Goal: Obtain resource: Download file/media

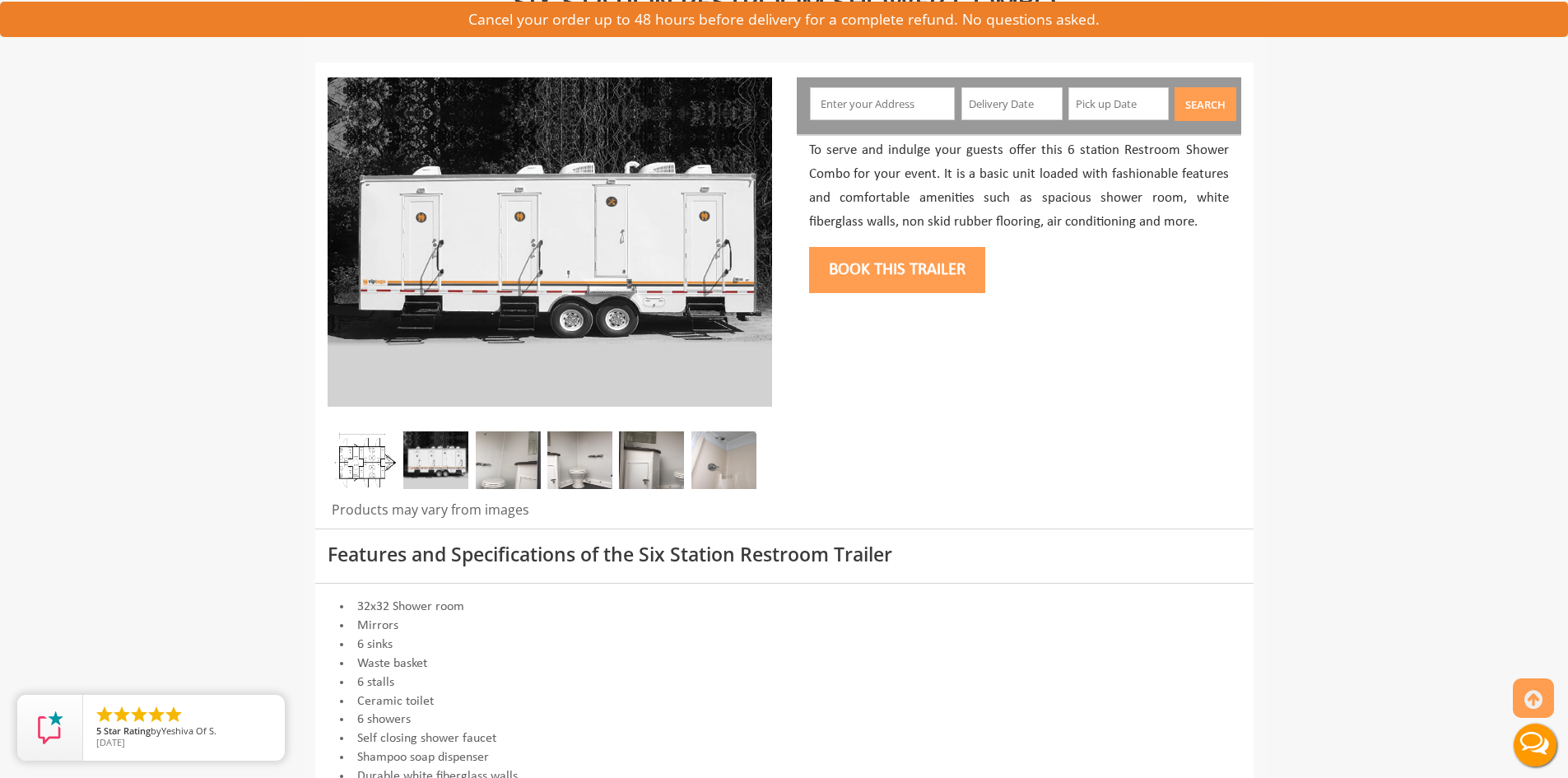
scroll to position [412, 0]
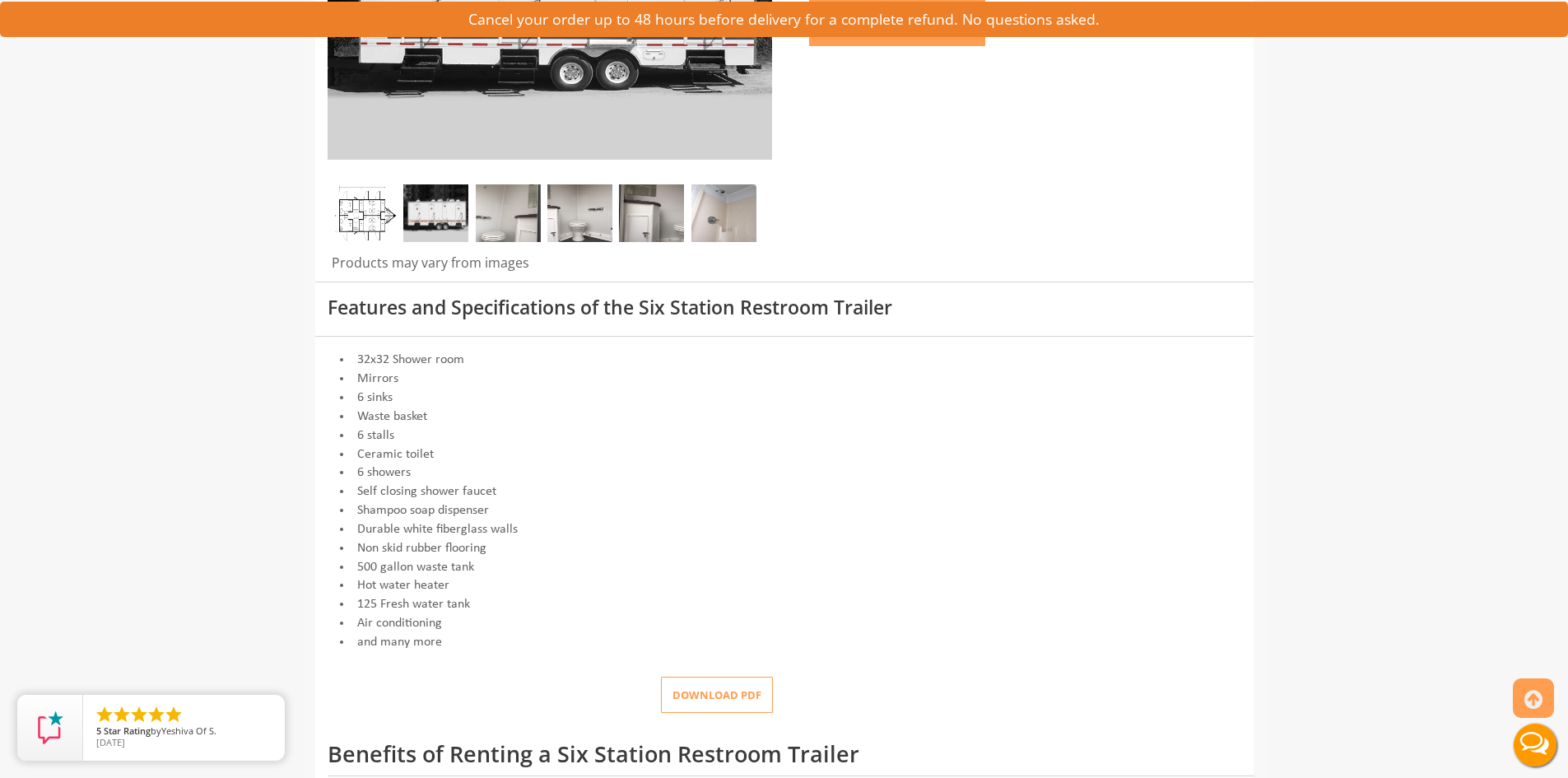
click at [743, 697] on button "Download pdf" at bounding box center [716, 695] width 112 height 37
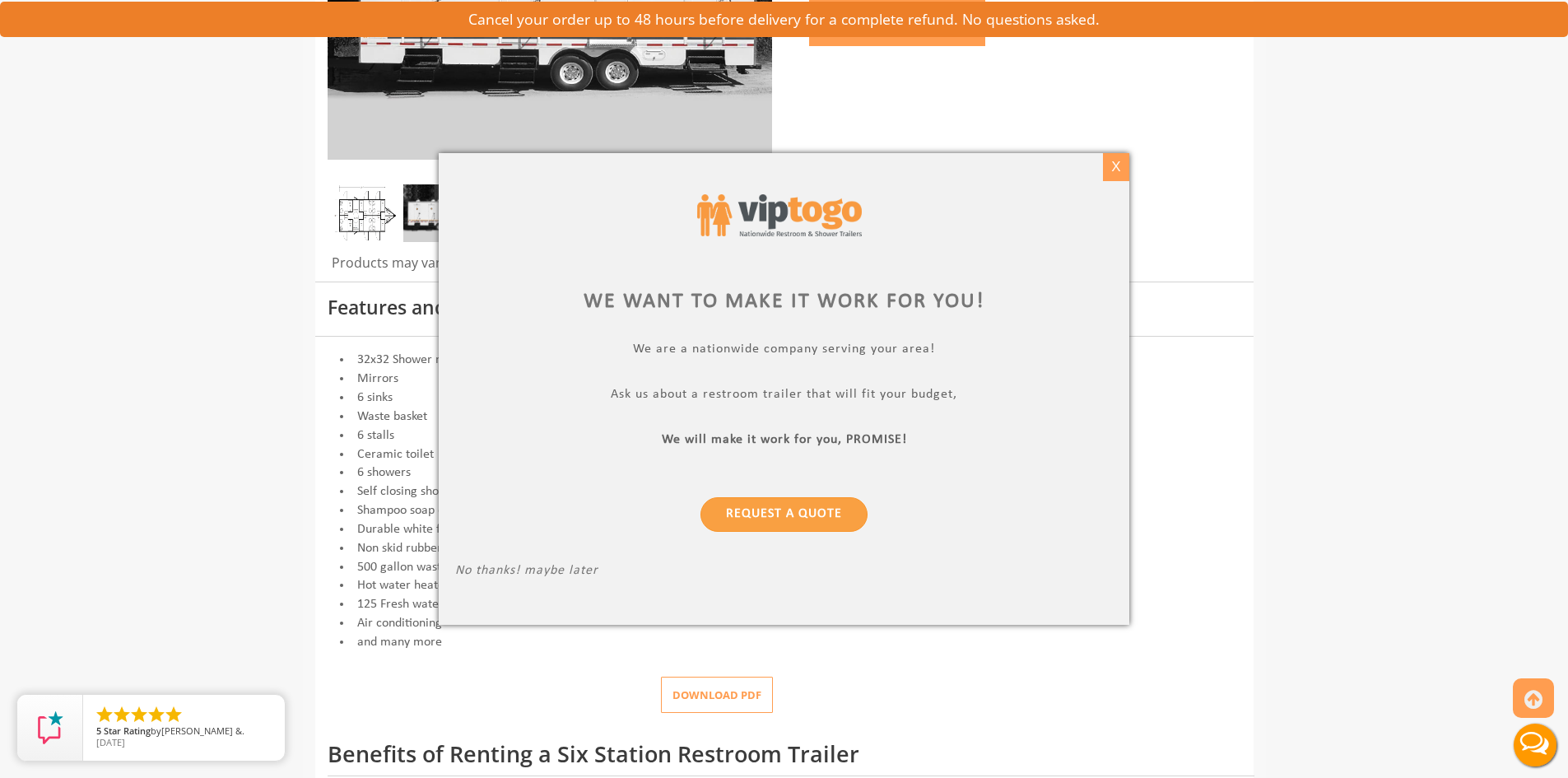
click at [1116, 170] on div "X" at bounding box center [1115, 167] width 25 height 28
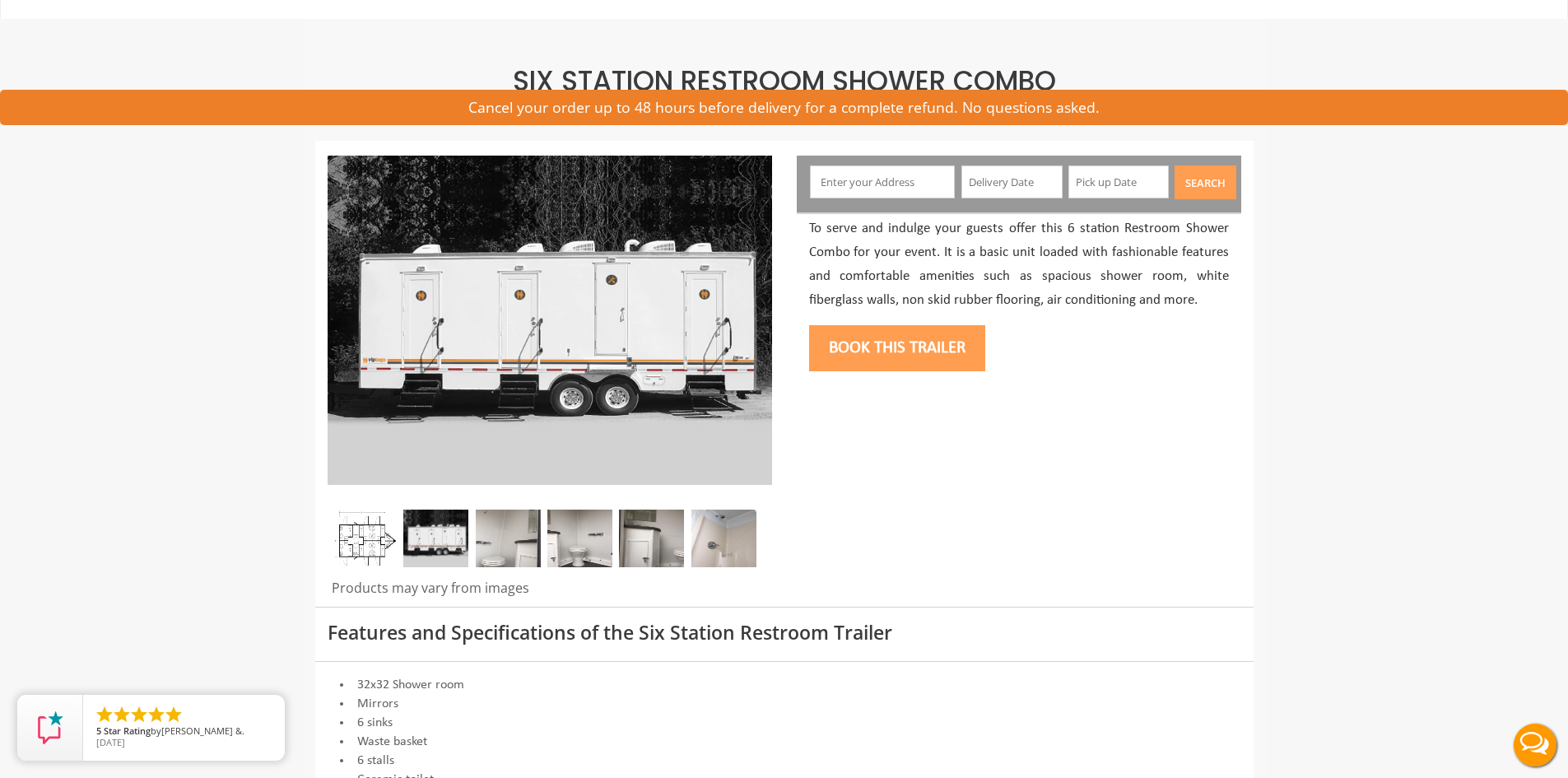
scroll to position [0, 0]
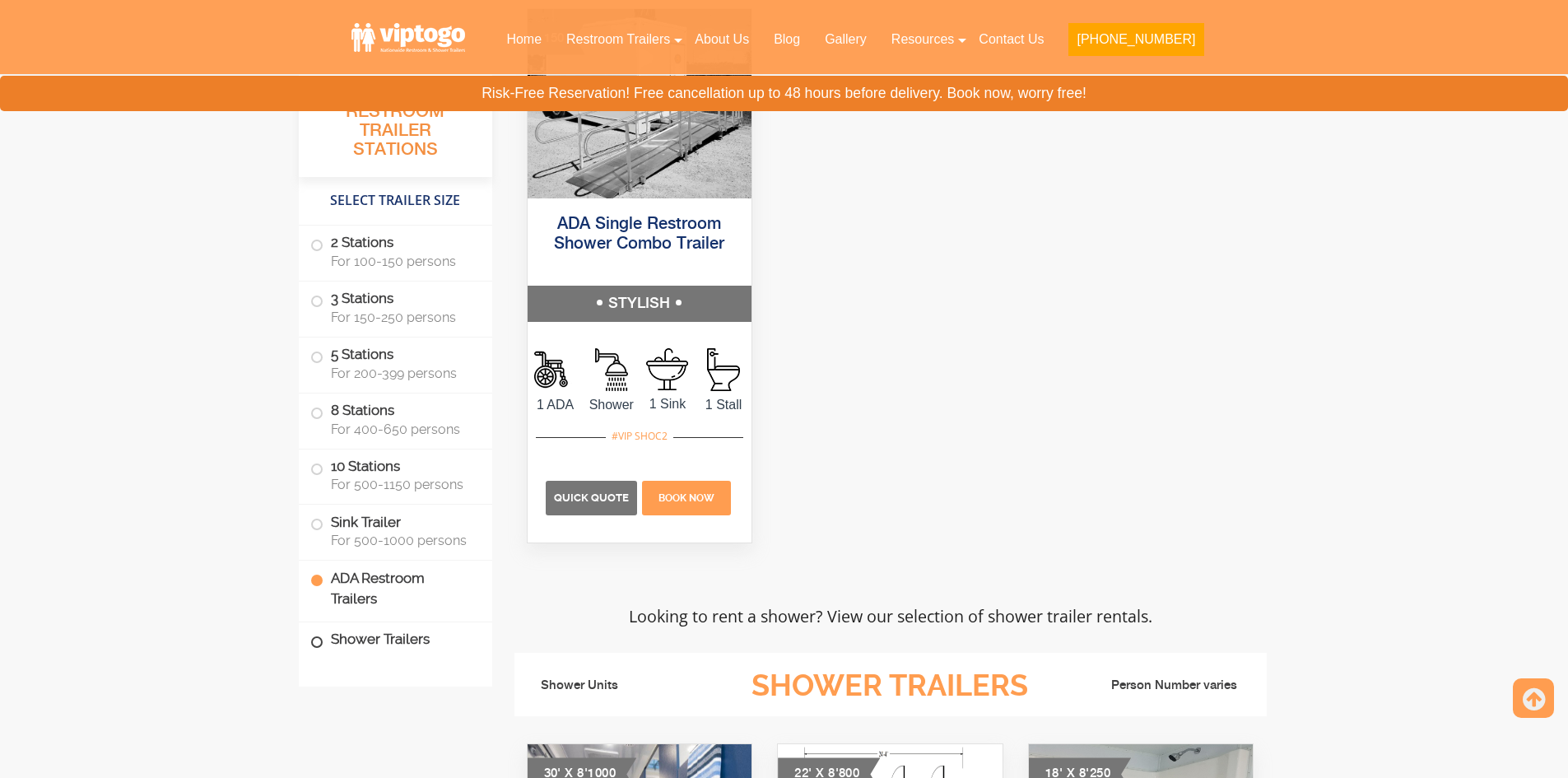
click at [387, 629] on label "Shower Trailers" at bounding box center [395, 640] width 170 height 36
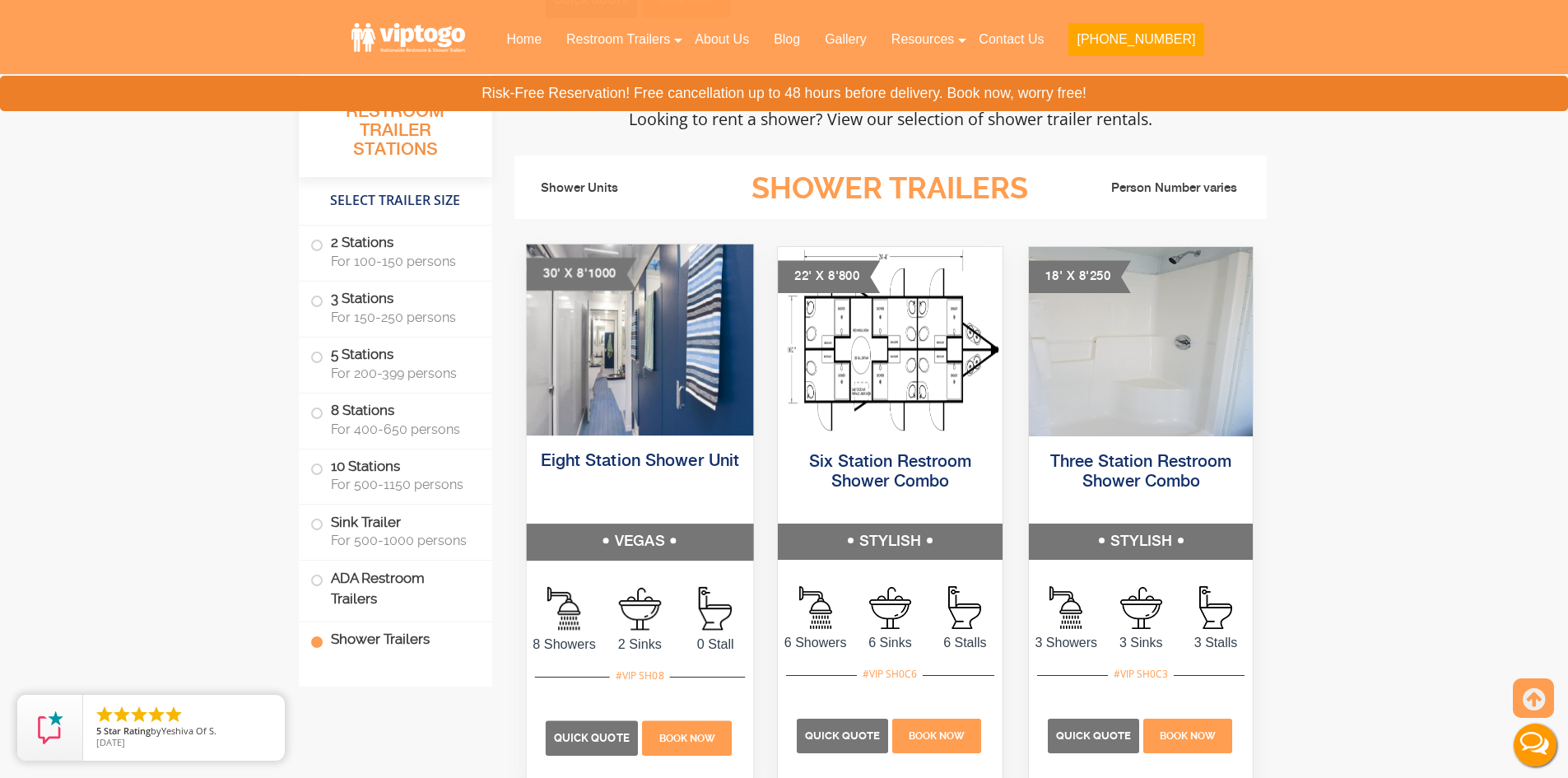
scroll to position [7149, 0]
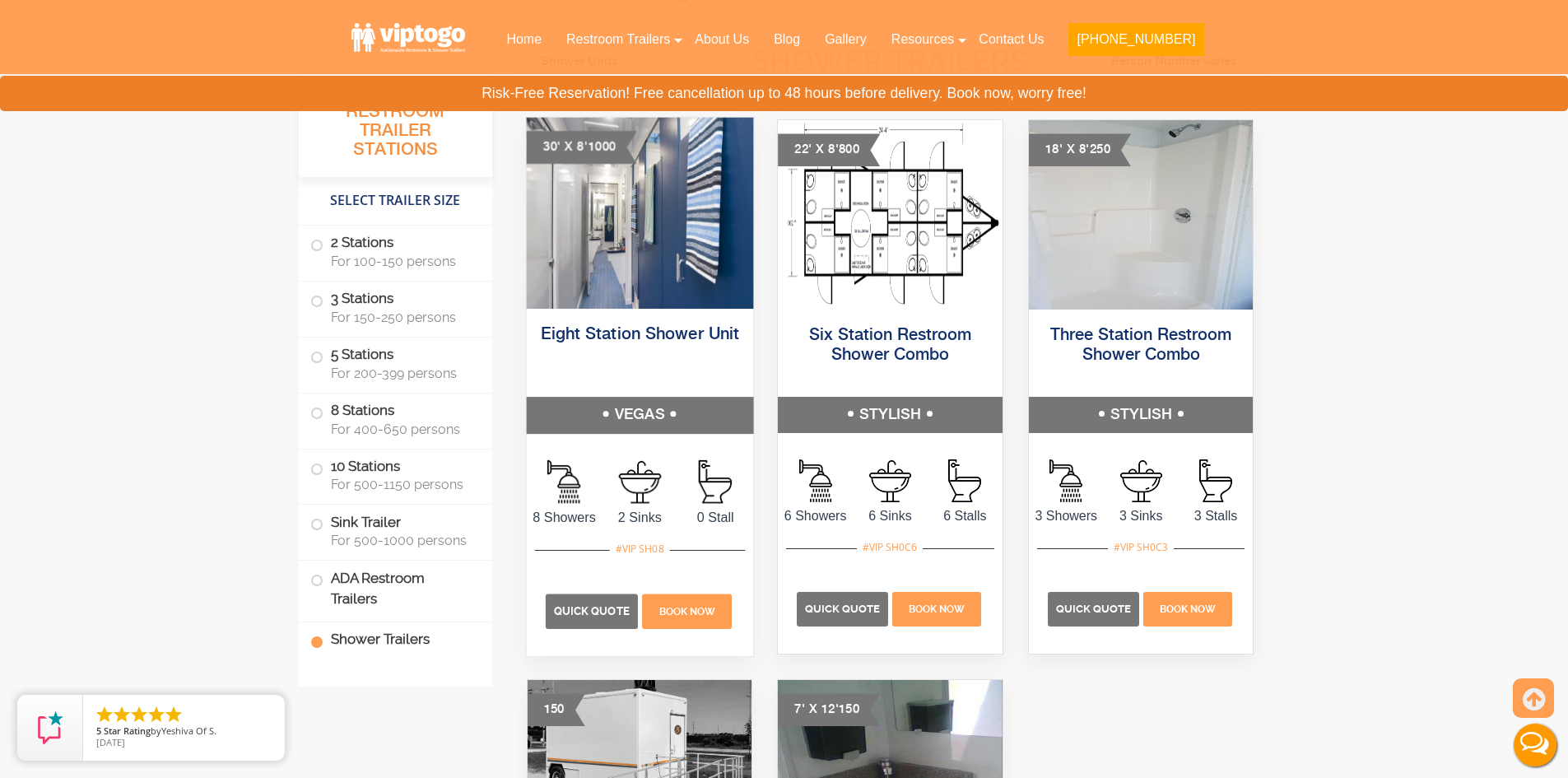
click at [642, 315] on h5 "Eight Station Shower Unit" at bounding box center [639, 356] width 226 height 83
click at [641, 229] on img at bounding box center [639, 213] width 226 height 191
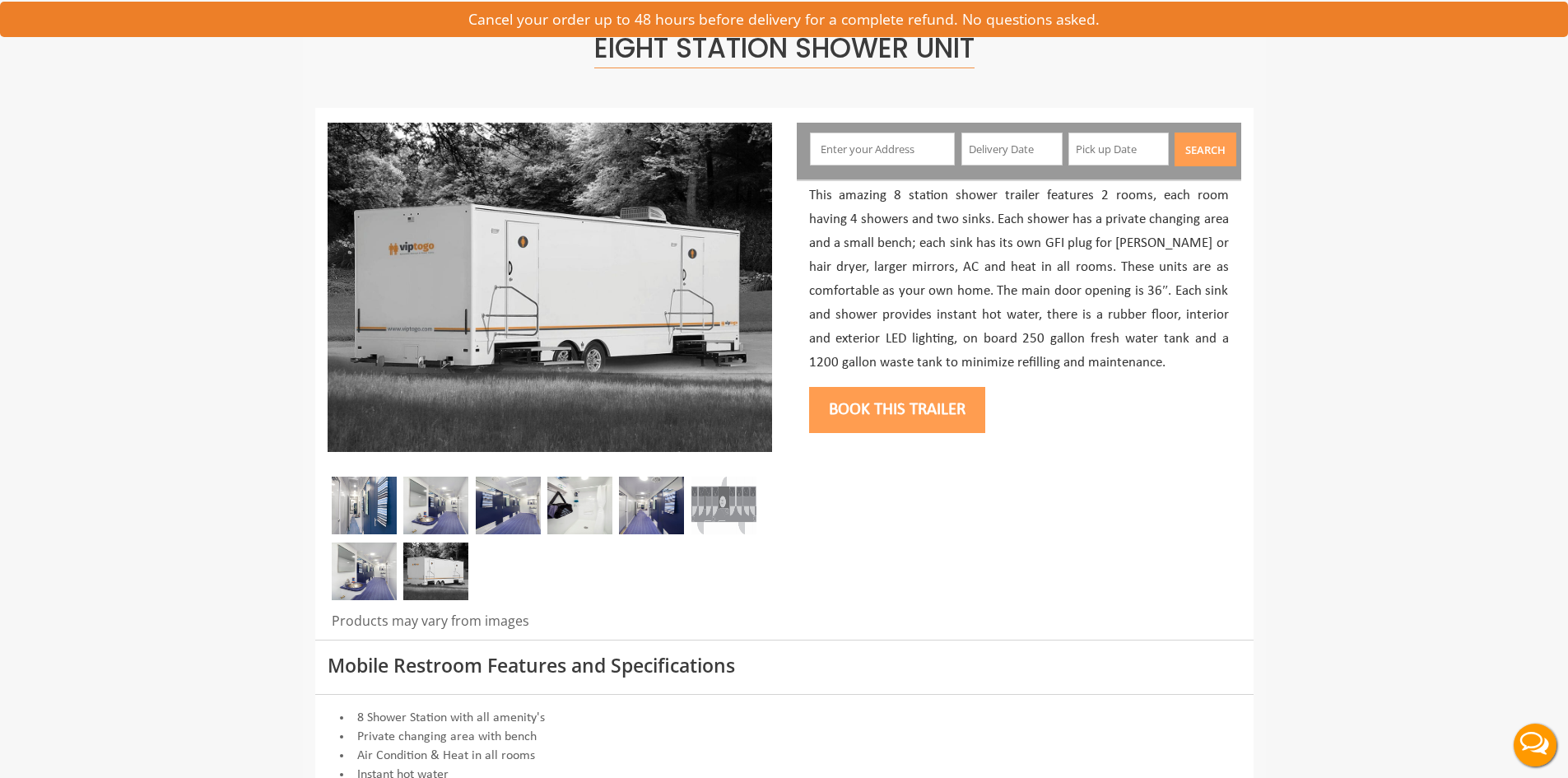
scroll to position [247, 0]
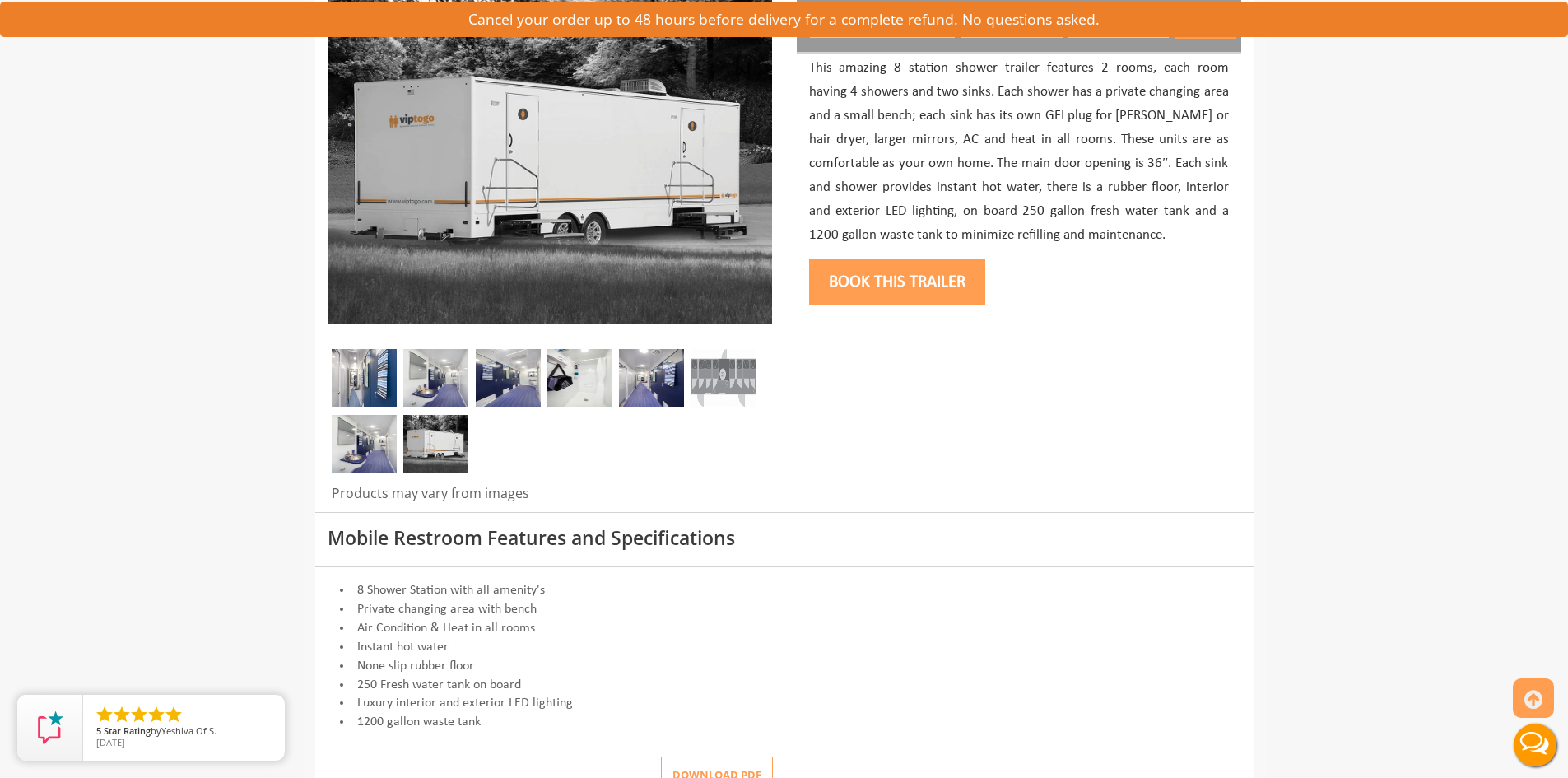
click at [670, 768] on button "Download pdf" at bounding box center [716, 775] width 112 height 37
